Goal: Navigation & Orientation: Find specific page/section

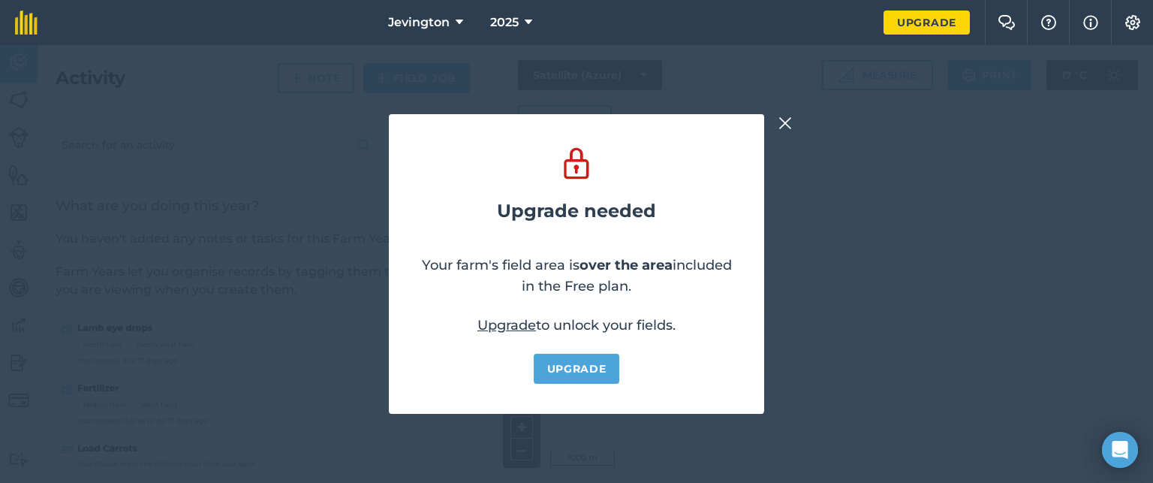
click at [778, 126] on img at bounding box center [785, 123] width 14 height 18
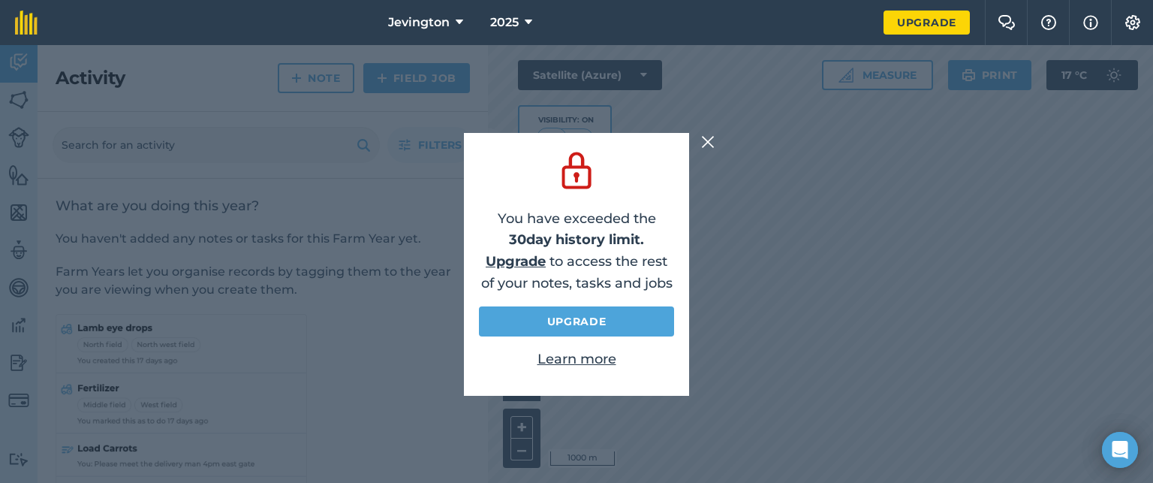
click at [595, 367] on p "Learn more" at bounding box center [576, 359] width 195 height 22
click at [707, 143] on img at bounding box center [708, 142] width 14 height 18
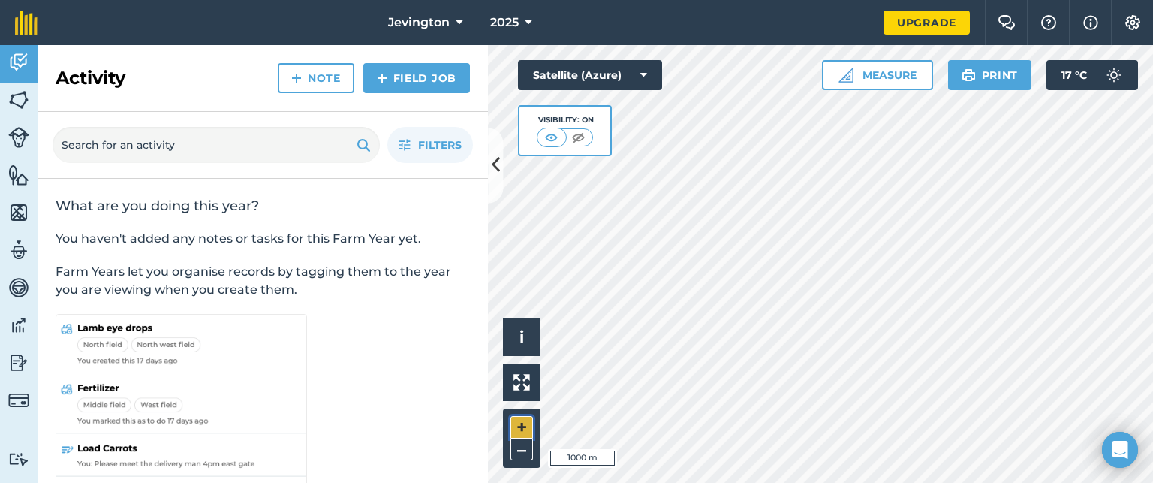
click at [519, 426] on button "+" at bounding box center [521, 427] width 23 height 23
click at [564, 116] on div "Hello i © 2025 TomTom, Microsoft 200 m + – Satellite (Azure) Visibility: On Mea…" at bounding box center [820, 264] width 665 height 438
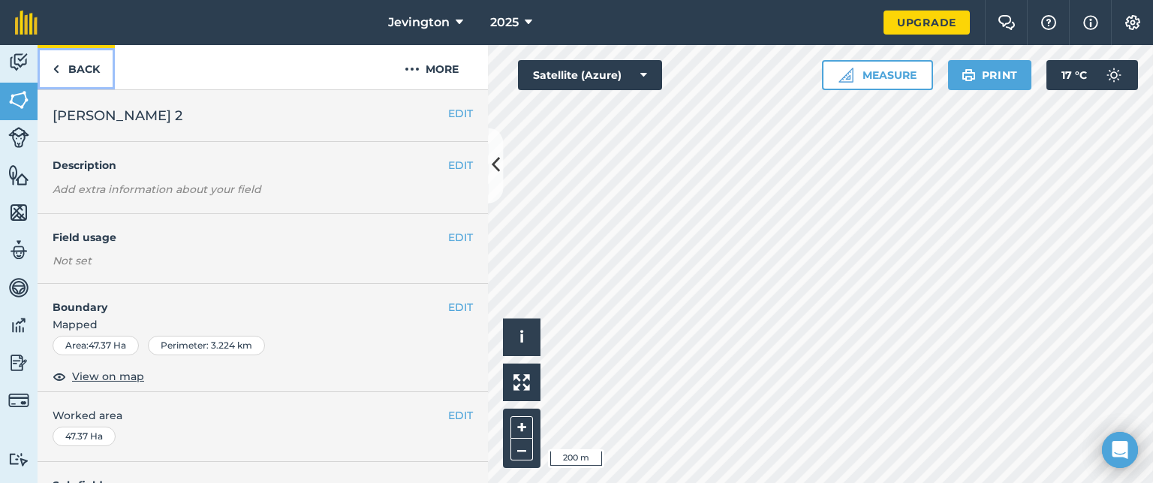
click at [81, 77] on link "Back" at bounding box center [76, 67] width 77 height 44
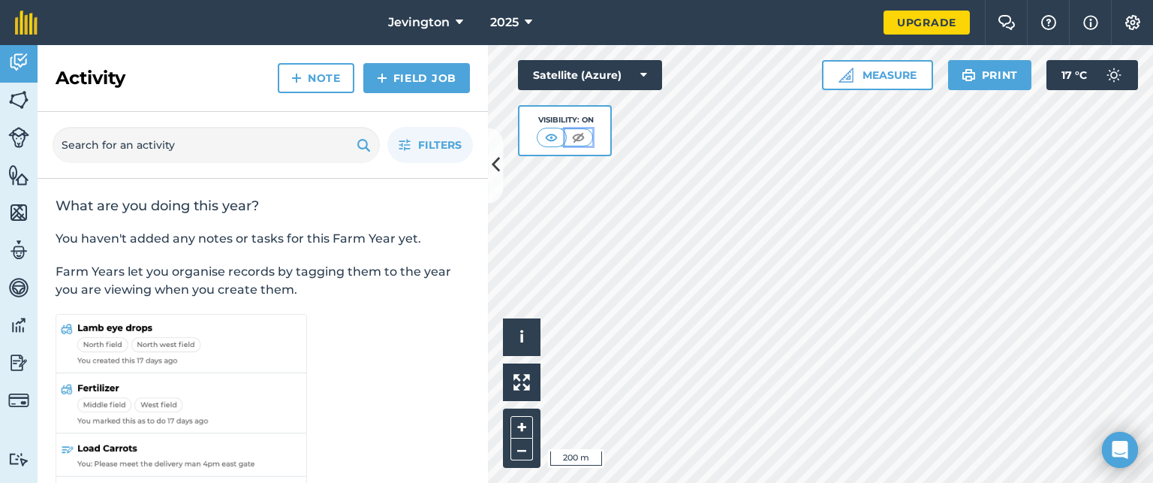
click at [584, 136] on img at bounding box center [578, 137] width 19 height 15
click at [549, 137] on img at bounding box center [552, 137] width 19 height 15
click at [13, 98] on img at bounding box center [18, 100] width 21 height 23
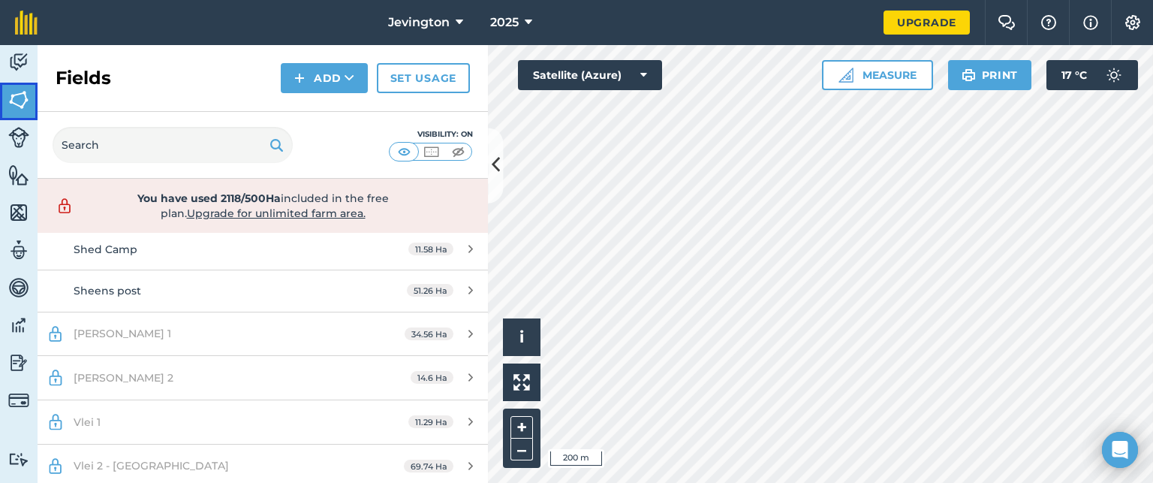
scroll to position [908, 0]
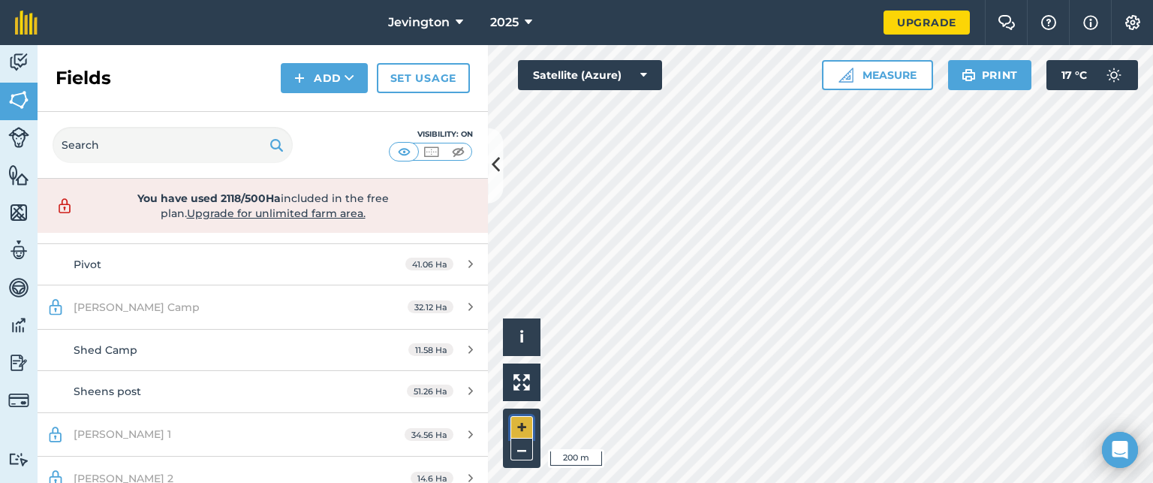
click at [519, 422] on button "+" at bounding box center [521, 427] width 23 height 23
click at [459, 465] on div "Activity Fields Livestock Features Maps Team Vehicles Data Reporting Billing Tu…" at bounding box center [576, 264] width 1153 height 438
click at [524, 450] on button "–" at bounding box center [521, 449] width 23 height 22
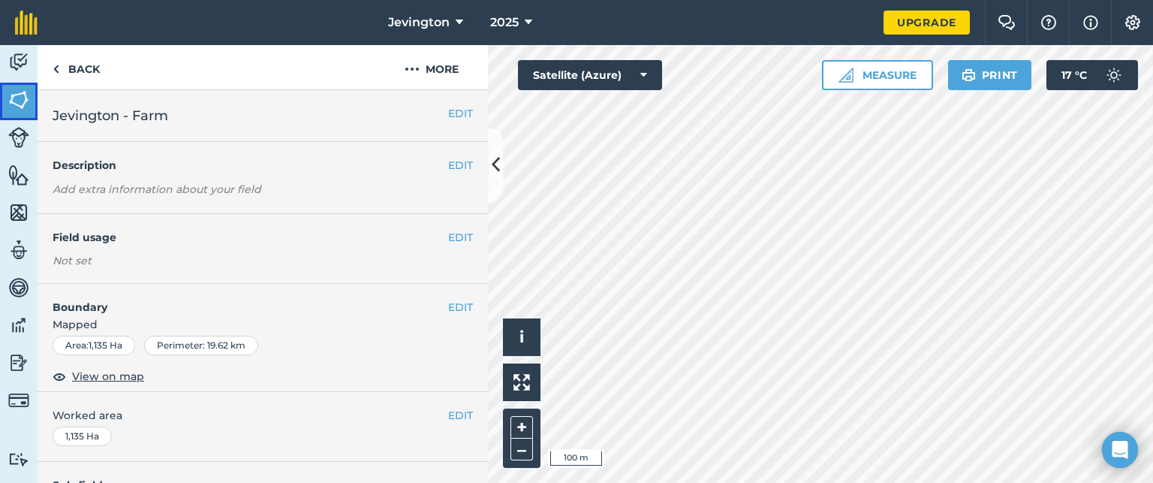
click at [15, 106] on img at bounding box center [18, 100] width 21 height 23
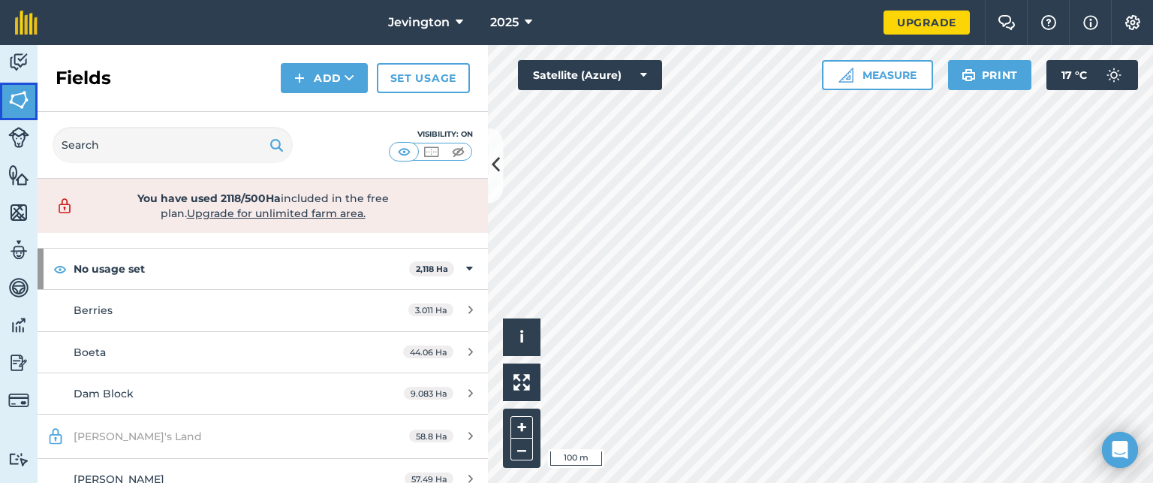
scroll to position [82, 0]
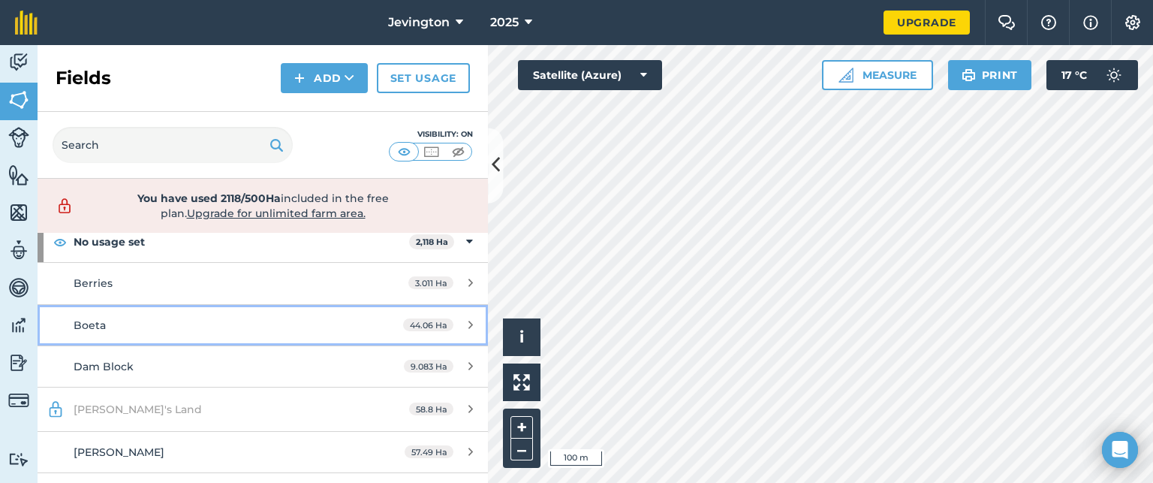
click at [328, 320] on div "Boeta" at bounding box center [215, 325] width 282 height 17
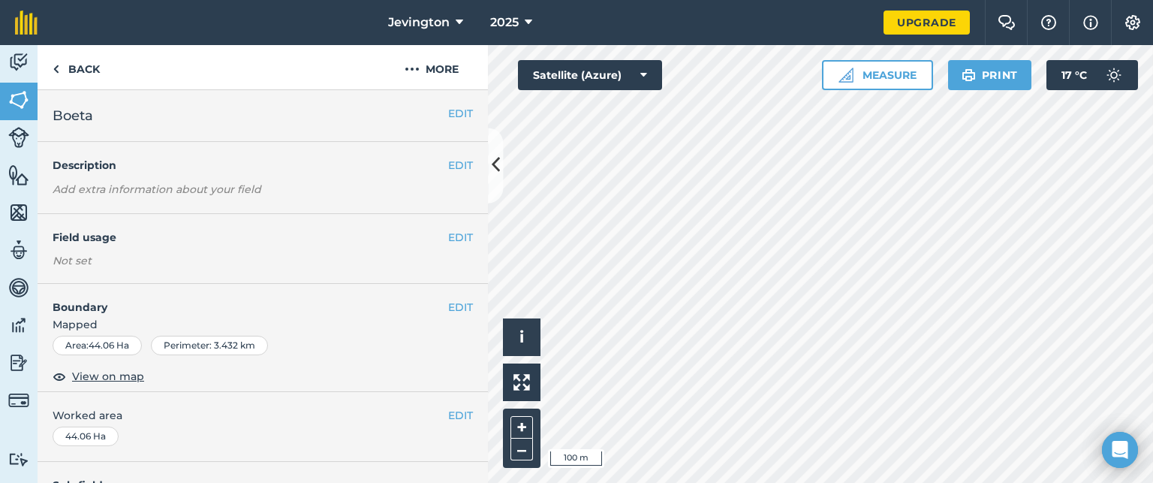
click at [769, 482] on html "Jevington 2025 Upgrade Farm Chat Help Info Settings Map printing is not availab…" at bounding box center [576, 241] width 1153 height 483
click at [522, 452] on button "–" at bounding box center [521, 449] width 23 height 22
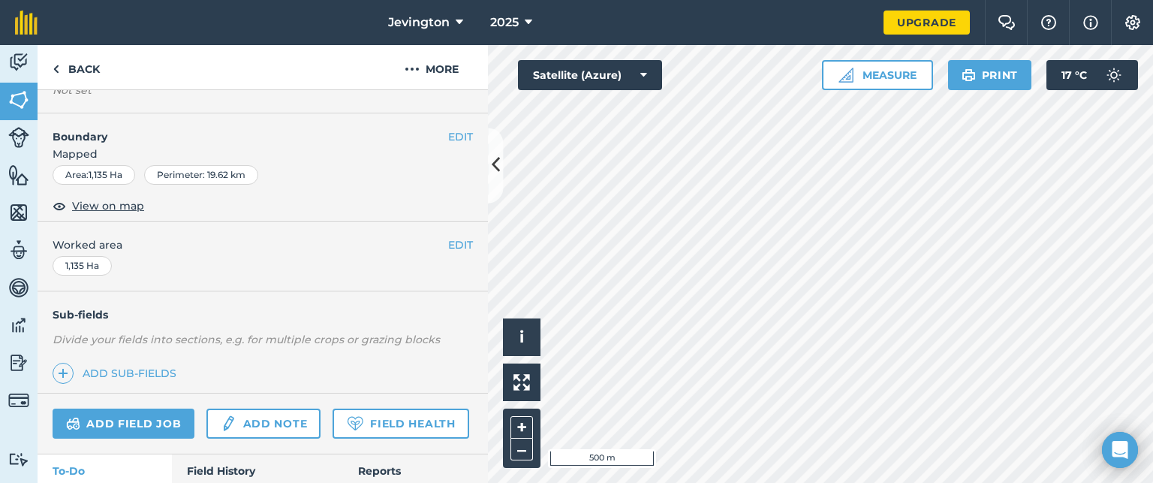
scroll to position [173, 0]
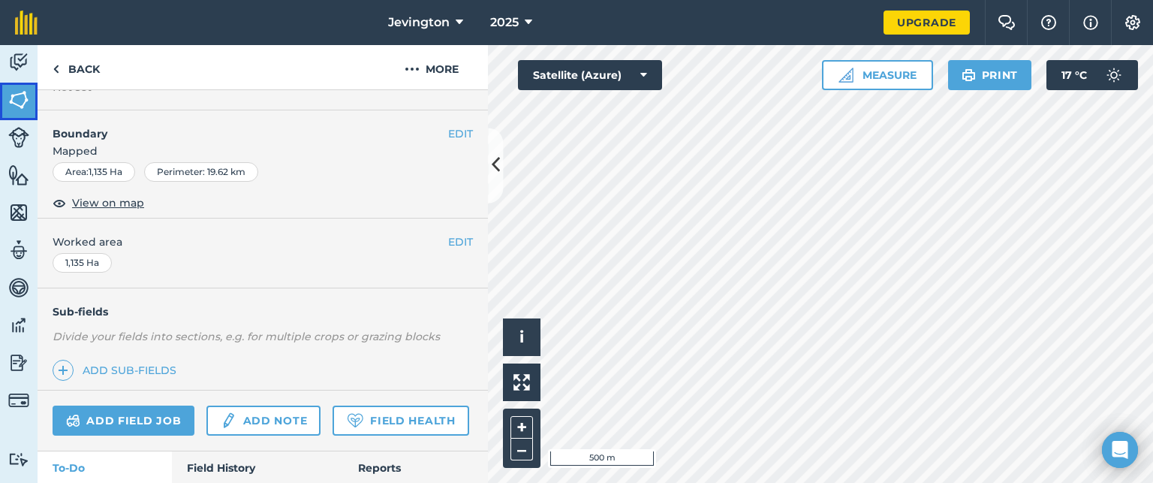
click at [19, 98] on img at bounding box center [18, 100] width 21 height 23
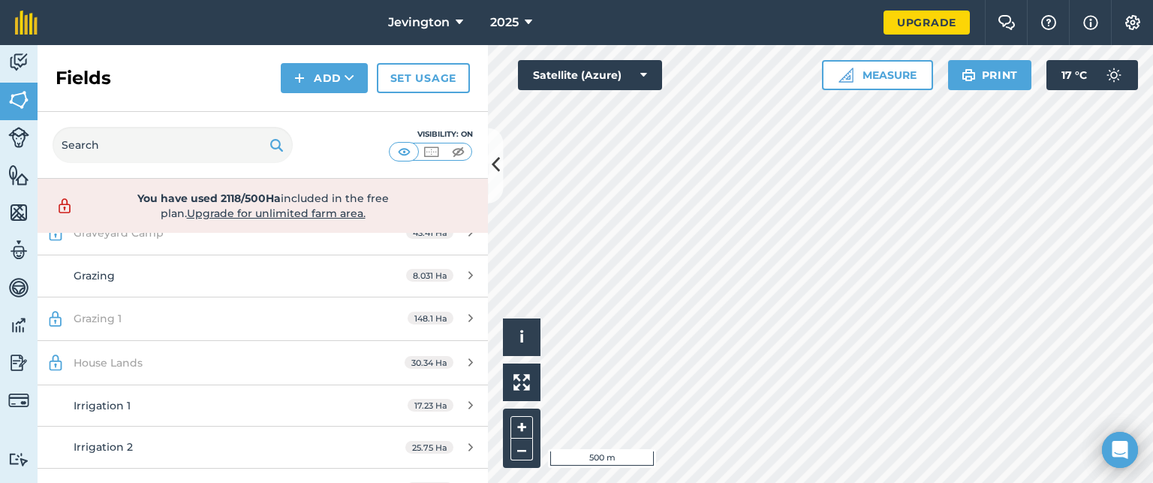
scroll to position [347, 0]
click at [519, 422] on button "+" at bounding box center [521, 427] width 23 height 23
click at [1027, 79] on div "Hello i © 2025 TomTom, Microsoft 100 m + – Satellite (Azure) Measure Print 17 °…" at bounding box center [820, 264] width 665 height 438
click at [769, 0] on div "Jevington 2025 Upgrade Farm Chat Help Info Settings Map printing is not availab…" at bounding box center [576, 241] width 1153 height 483
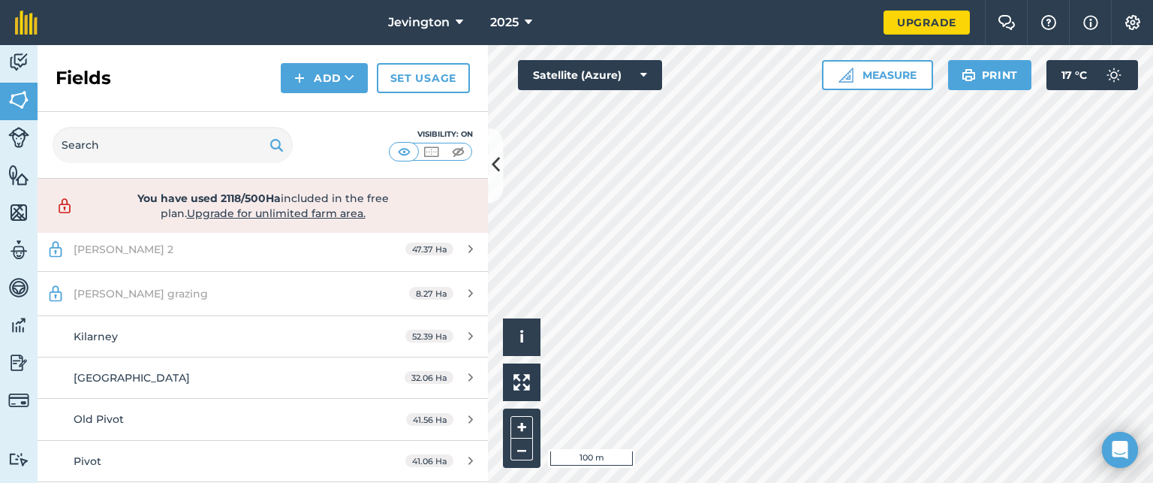
scroll to position [717, 0]
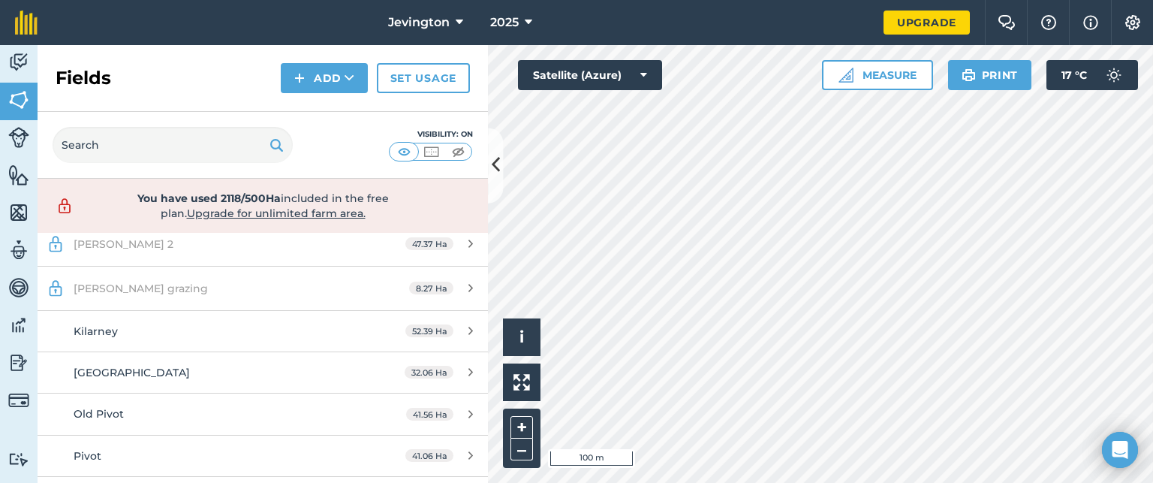
click at [480, 176] on div "Activity Fields Livestock Features Maps Team Vehicles Data Reporting Billing Tu…" at bounding box center [576, 264] width 1153 height 438
click at [409, 101] on div "Activity Fields Livestock Features Maps Team Vehicles Data Reporting Billing Tu…" at bounding box center [576, 264] width 1153 height 438
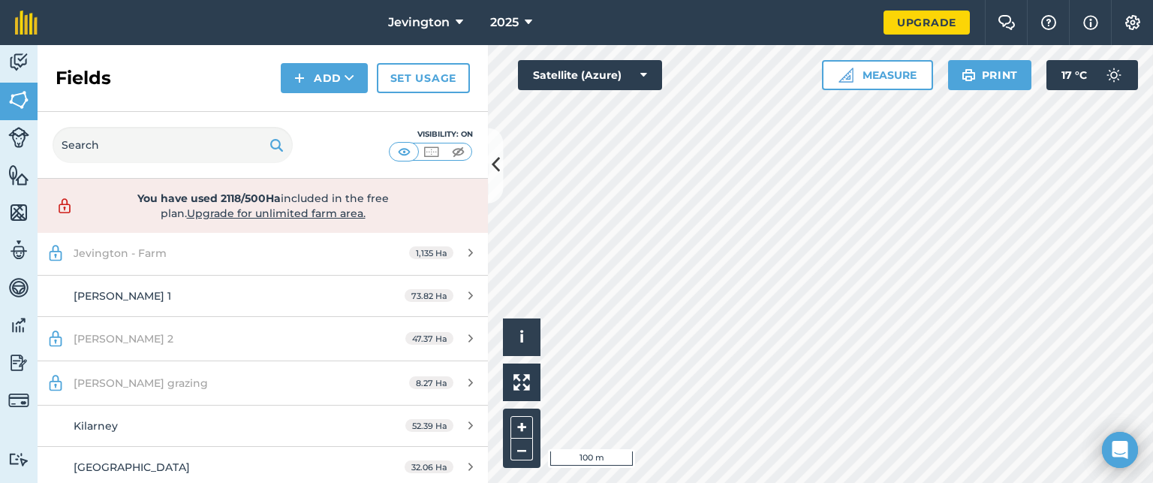
scroll to position [618, 0]
click at [805, 0] on html "Jevington 2025 Upgrade Farm Chat Help Info Settings Map printing is not availab…" at bounding box center [576, 241] width 1153 height 483
click at [879, 23] on div "Jevington 2025 Upgrade Farm Chat Help Info Settings Map printing is not availab…" at bounding box center [576, 241] width 1153 height 483
click at [517, 450] on button "–" at bounding box center [521, 449] width 23 height 22
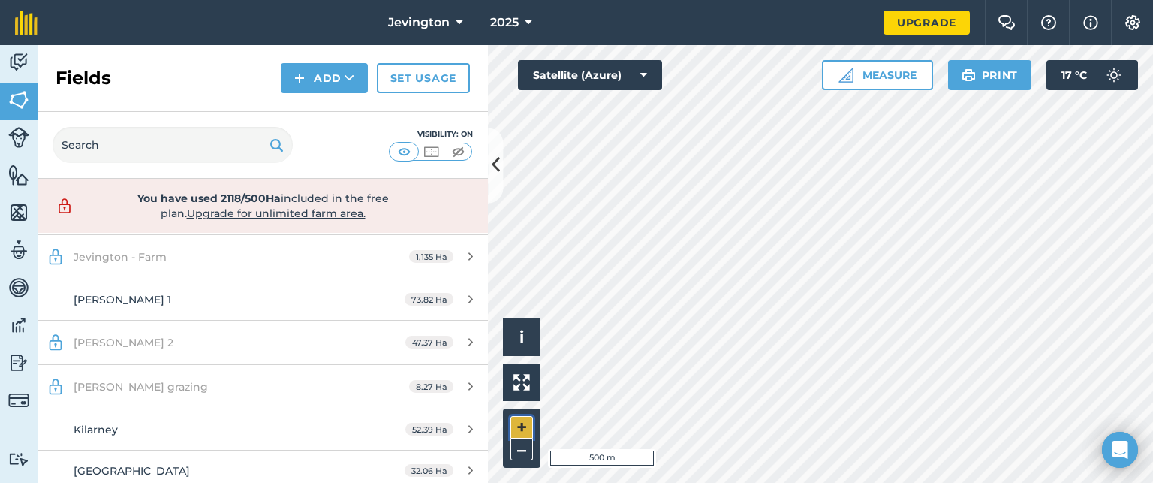
click at [517, 425] on button "+" at bounding box center [521, 427] width 23 height 23
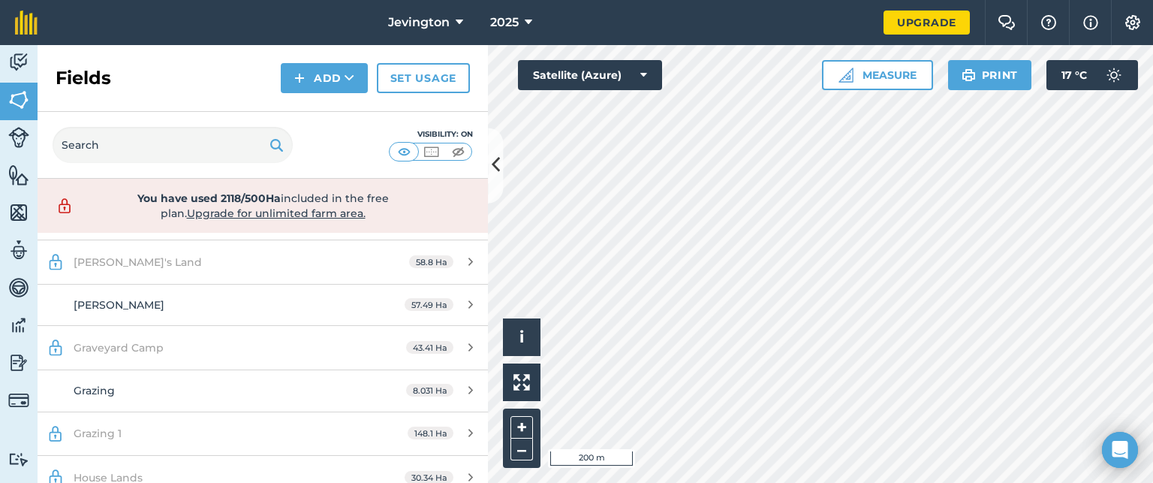
scroll to position [222, 0]
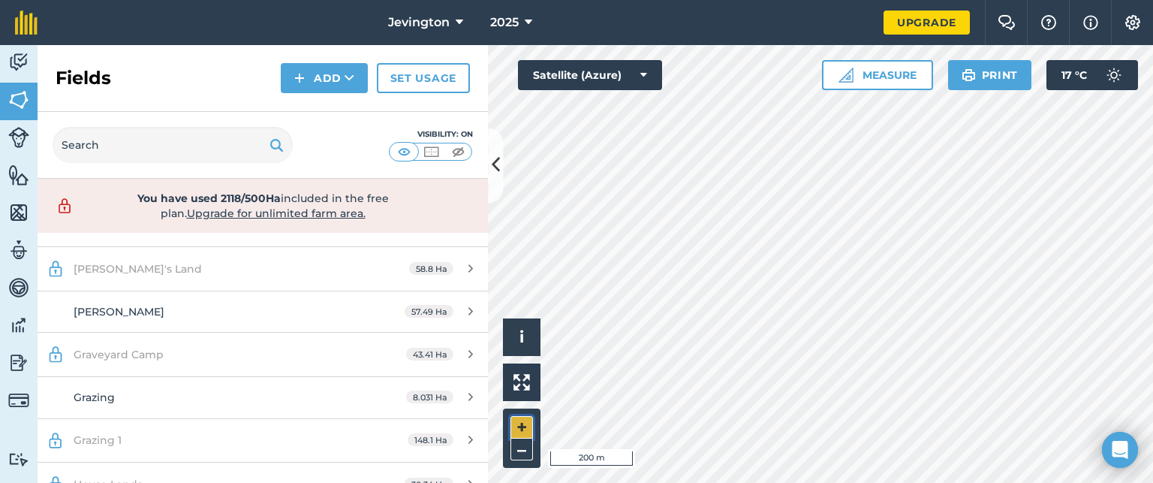
click at [518, 428] on button "+" at bounding box center [521, 427] width 23 height 23
click at [739, 482] on html "Jevington 2025 Upgrade Farm Chat Help Info Settings Map printing is not availab…" at bounding box center [576, 241] width 1153 height 483
click at [549, 482] on html "Jevington 2025 Upgrade Farm Chat Help Info Settings Map printing is not availab…" at bounding box center [576, 241] width 1153 height 483
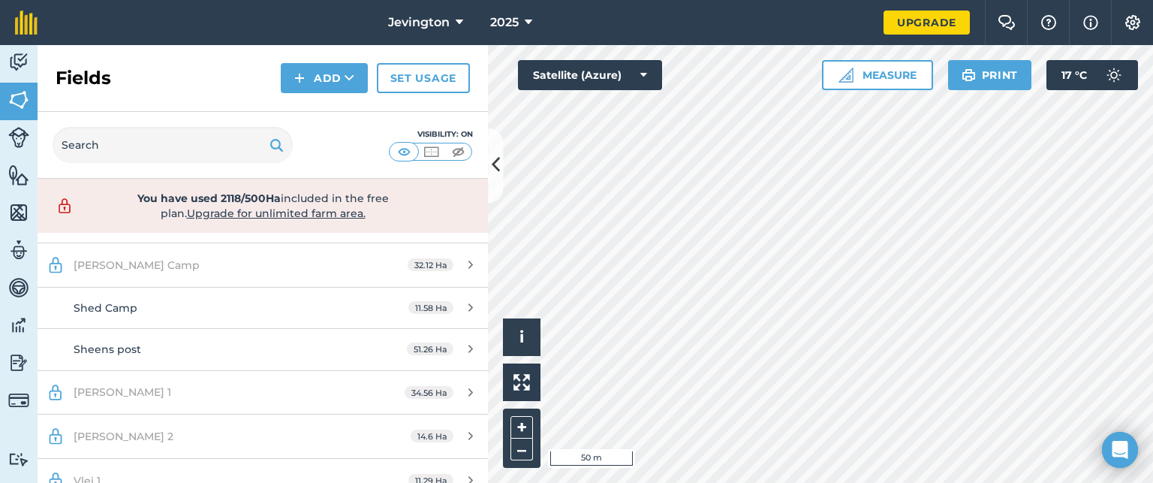
scroll to position [957, 0]
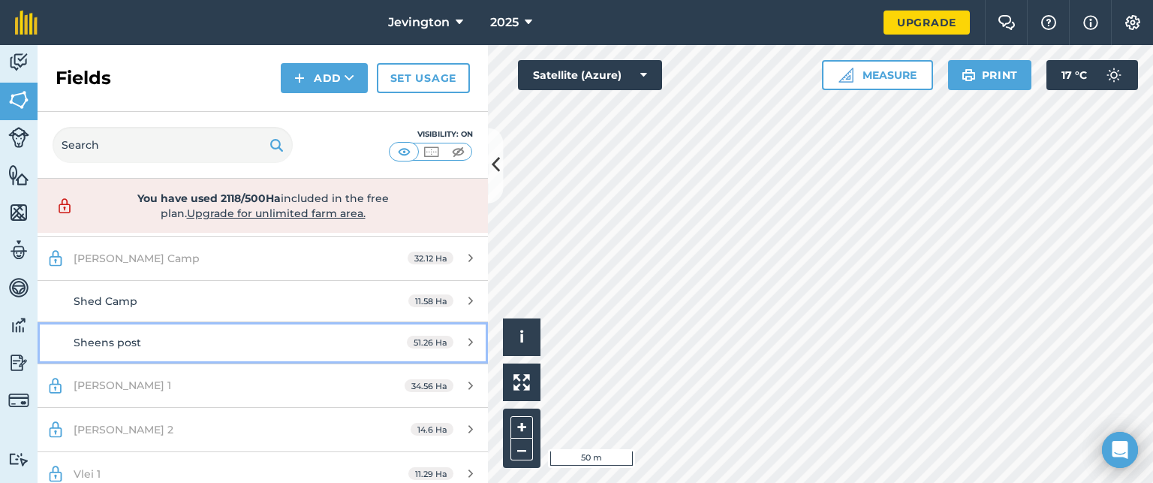
click at [302, 329] on link "Sheens post 51.26 Ha" at bounding box center [263, 342] width 450 height 41
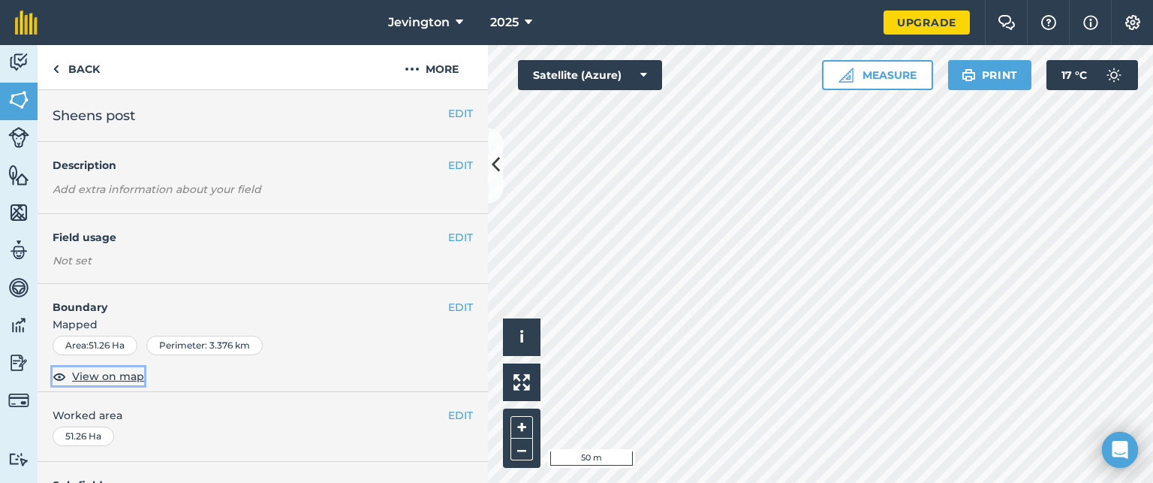
click at [105, 374] on span "View on map" at bounding box center [108, 376] width 72 height 17
click at [521, 429] on button "+" at bounding box center [521, 427] width 23 height 23
click at [1063, 0] on html "Jevington 2025 Upgrade Farm Chat Help Info Settings Map printing is not availab…" at bounding box center [576, 241] width 1153 height 483
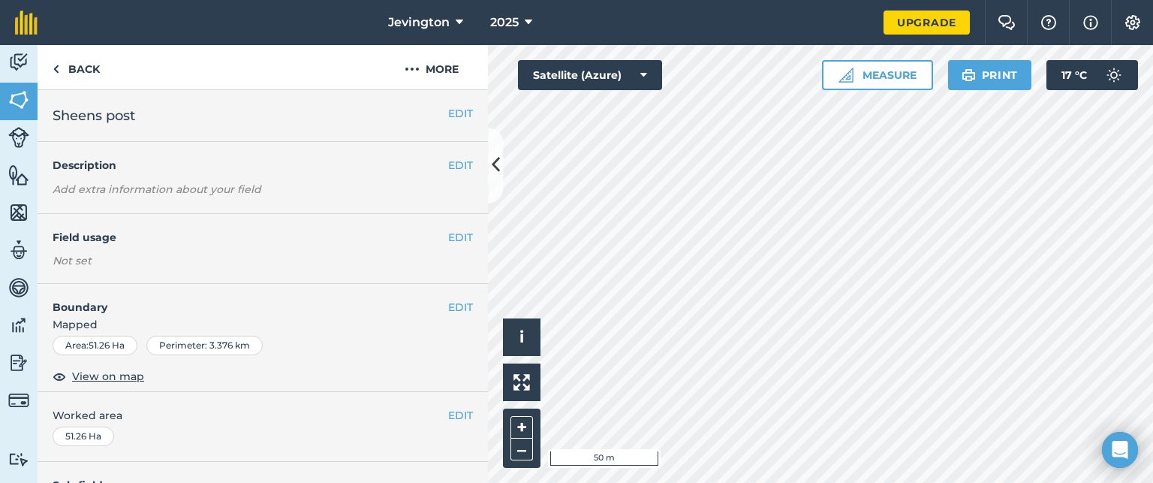
click at [540, 74] on div "Hello i © 2025 TomTom, Microsoft 50 m + – Satellite (Azure) Measure Print 17 ° C" at bounding box center [820, 264] width 665 height 438
click at [519, 457] on button "–" at bounding box center [521, 449] width 23 height 22
click at [829, 482] on html "Jevington 2025 Upgrade Farm Chat Help Info Settings Map printing is not availab…" at bounding box center [576, 241] width 1153 height 483
click at [681, 482] on html "Jevington 2025 Upgrade Farm Chat Help Info Settings Map printing is not availab…" at bounding box center [576, 241] width 1153 height 483
click at [769, 482] on html "Jevington 2025 Upgrade Farm Chat Help Info Settings Map printing is not availab…" at bounding box center [576, 241] width 1153 height 483
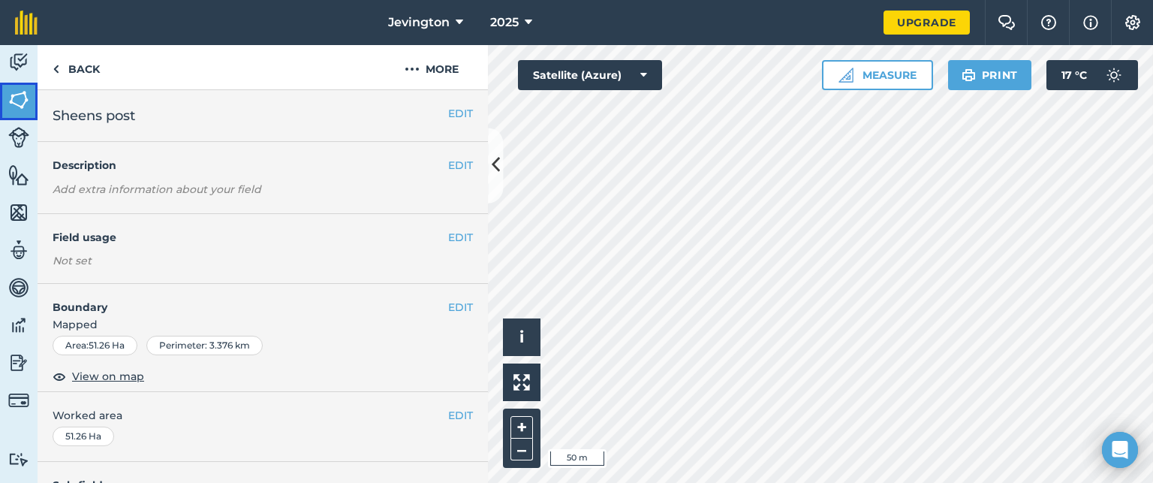
click at [5, 104] on link "Fields" at bounding box center [19, 102] width 38 height 38
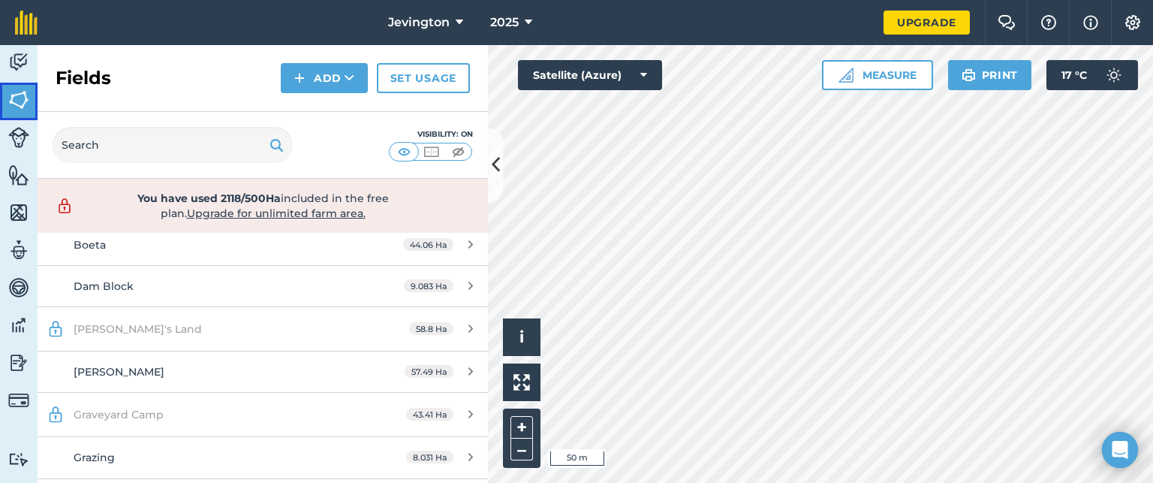
scroll to position [180, 0]
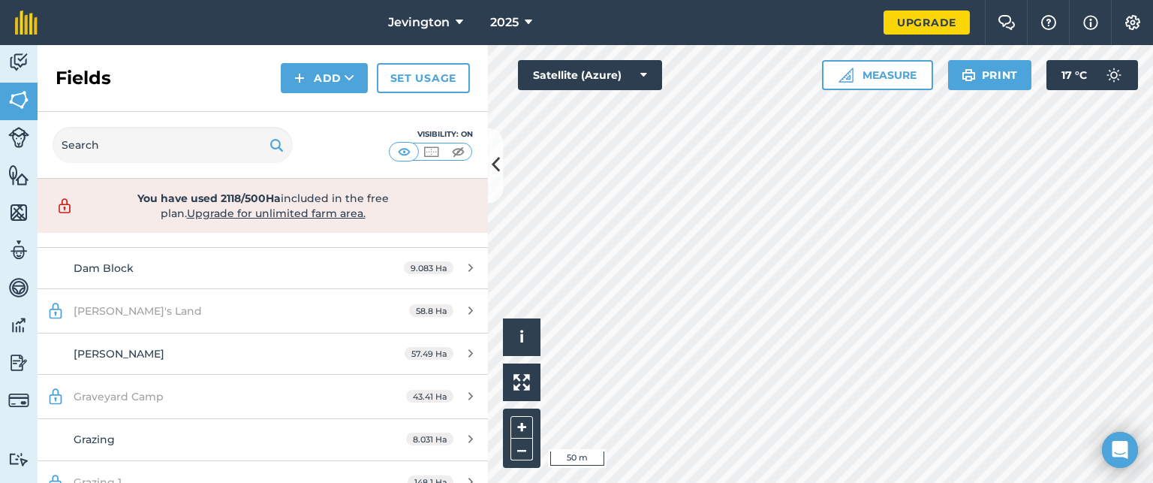
click at [627, 81] on div "Hello i © 2025 TomTom, Microsoft 50 m + – Satellite (Azure) Measure Print 17 ° C" at bounding box center [820, 264] width 665 height 438
click at [963, 0] on html "Jevington 2025 Upgrade Farm Chat Help Info Settings Map printing is not availab…" at bounding box center [576, 241] width 1153 height 483
click at [685, 482] on html "Jevington 2025 Upgrade Farm Chat Help Info Settings Map printing is not availab…" at bounding box center [576, 241] width 1153 height 483
click at [629, 482] on html "Jevington 2025 Upgrade Farm Chat Help Info Settings Map printing is not availab…" at bounding box center [576, 241] width 1153 height 483
click at [627, 482] on html "Jevington 2025 Upgrade Farm Chat Help Info Settings Map printing is not availab…" at bounding box center [576, 241] width 1153 height 483
